Goal: Navigation & Orientation: Find specific page/section

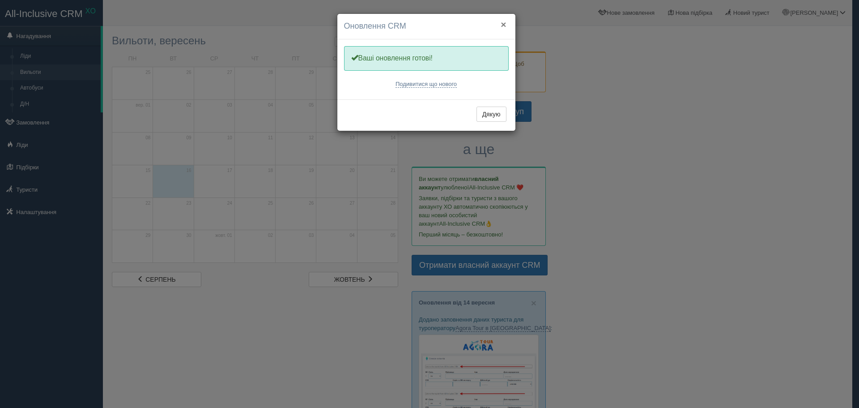
click at [505, 25] on button "×" at bounding box center [503, 24] width 5 height 9
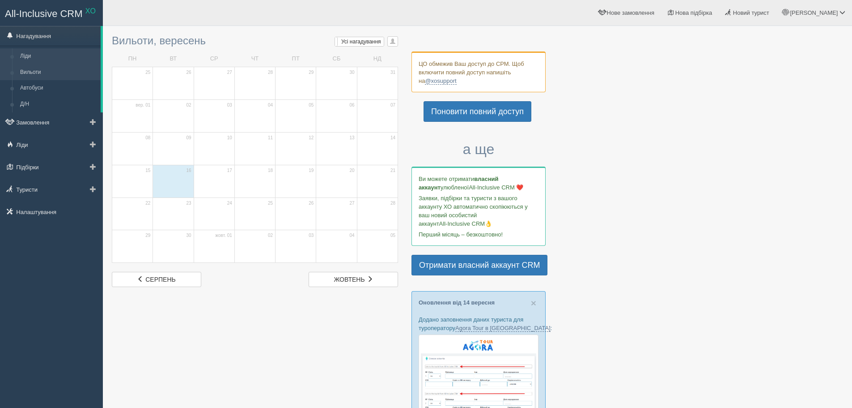
click at [40, 57] on link "Ліди" at bounding box center [58, 56] width 85 height 16
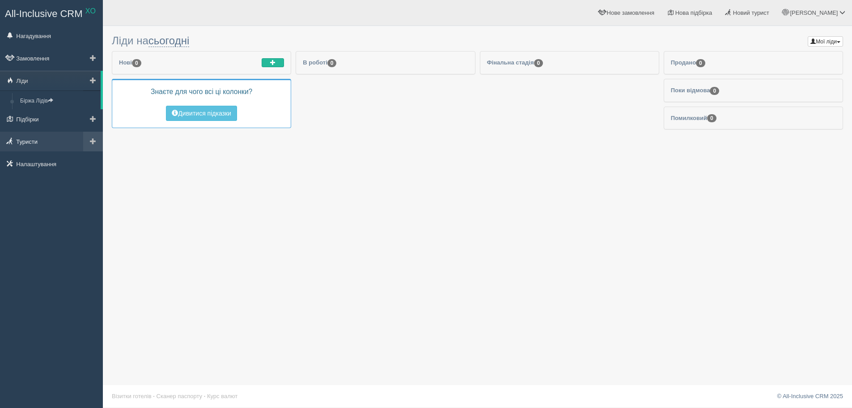
click at [43, 140] on link "Туристи" at bounding box center [51, 142] width 103 height 20
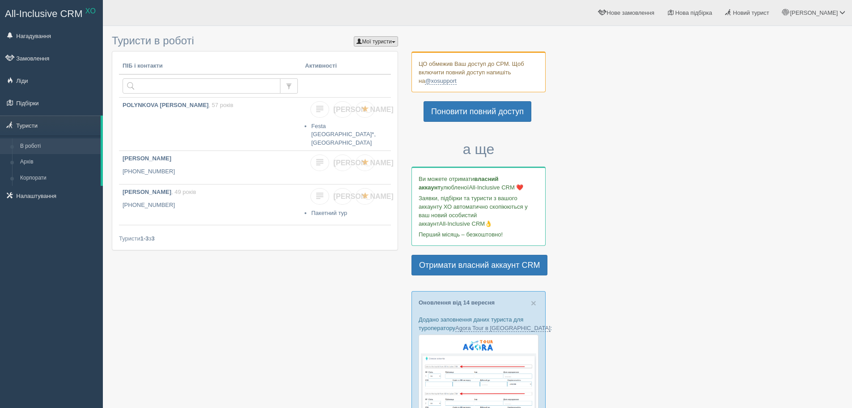
click at [379, 42] on button "Мої туристи" at bounding box center [376, 41] width 44 height 10
click at [258, 58] on th "ПІБ і контакти" at bounding box center [210, 66] width 183 height 16
click at [35, 160] on link "Архів" at bounding box center [58, 162] width 85 height 16
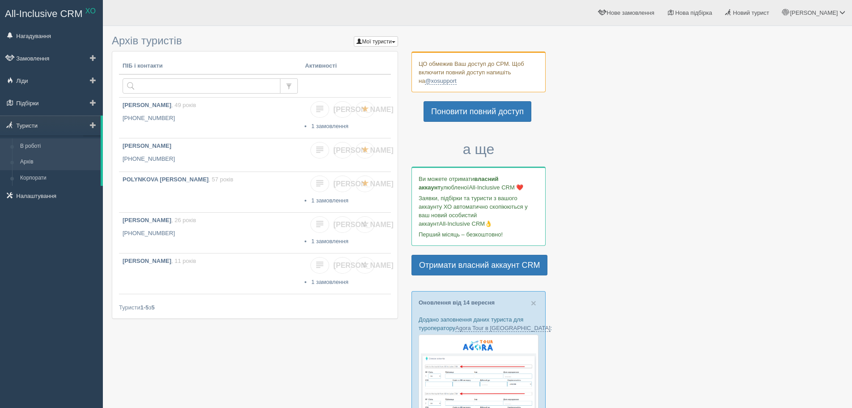
click at [53, 145] on link "В роботі" at bounding box center [58, 146] width 85 height 16
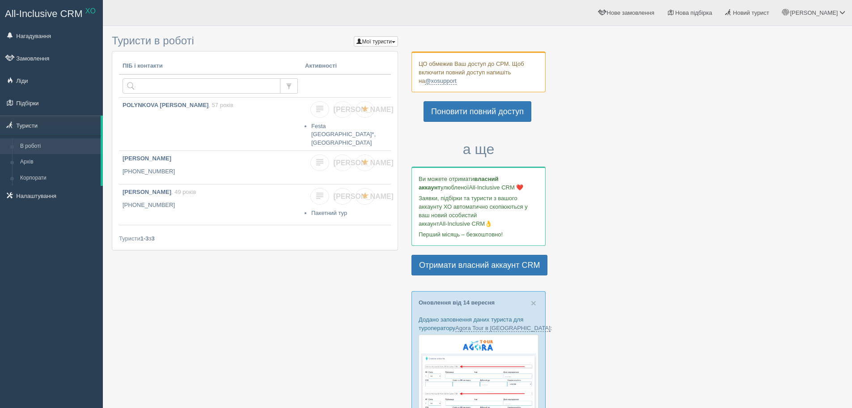
click at [618, 153] on div at bounding box center [478, 352] width 732 height 645
click at [432, 132] on div "ЦО обмежив Ваш доступ до СРМ. Щоб включити повний доступ напишіть на @xosupport…" at bounding box center [479, 363] width 134 height 624
click at [561, 124] on div at bounding box center [478, 352] width 732 height 645
click at [582, 146] on div at bounding box center [478, 352] width 732 height 645
